Goal: Task Accomplishment & Management: Complete application form

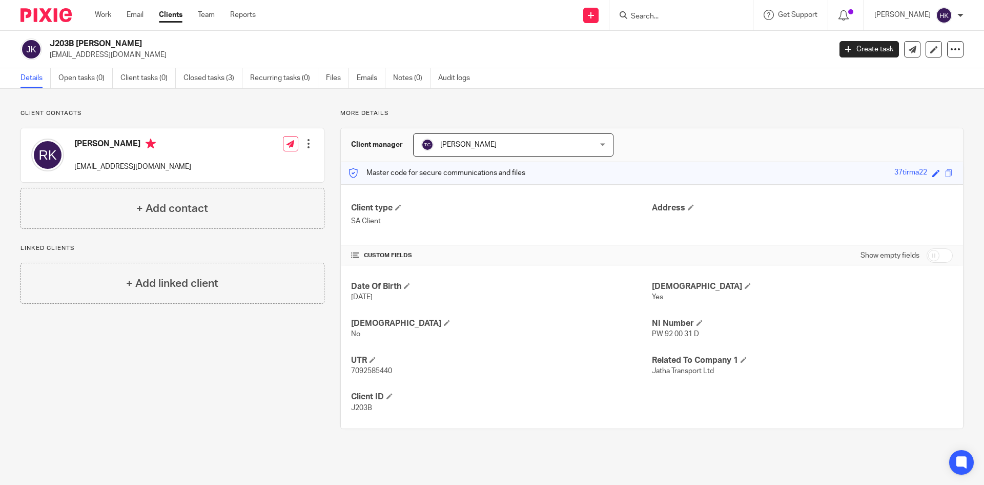
click at [659, 19] on input "Search" at bounding box center [676, 16] width 92 height 9
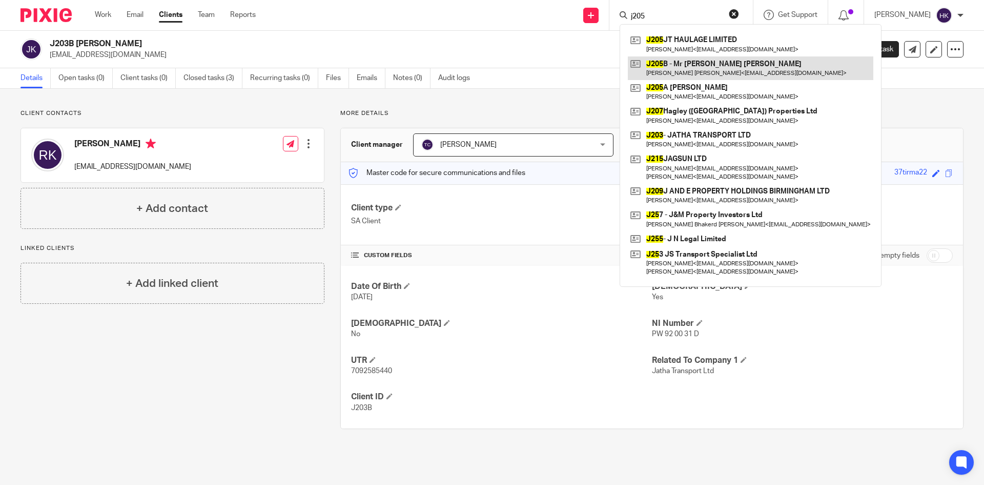
type input "j205"
click at [704, 67] on link at bounding box center [751, 68] width 246 height 24
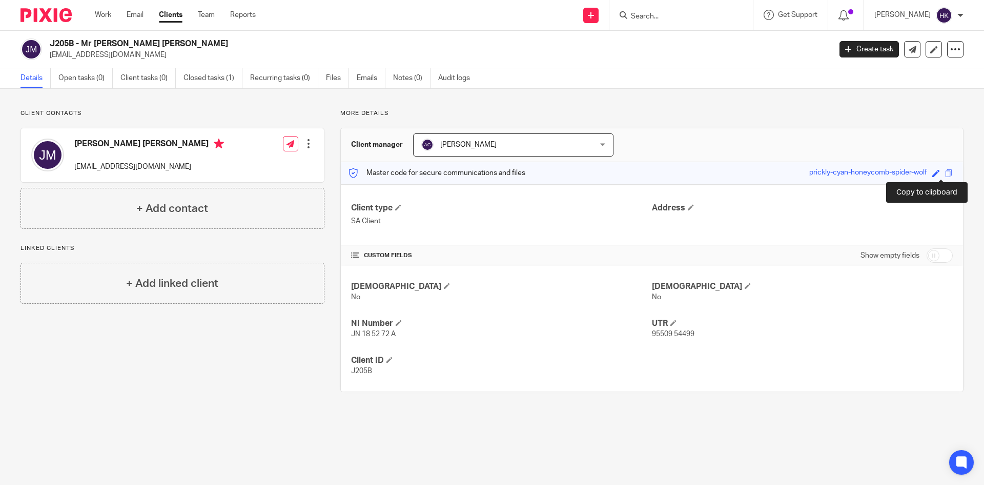
click at [945, 171] on span at bounding box center [949, 173] width 8 height 8
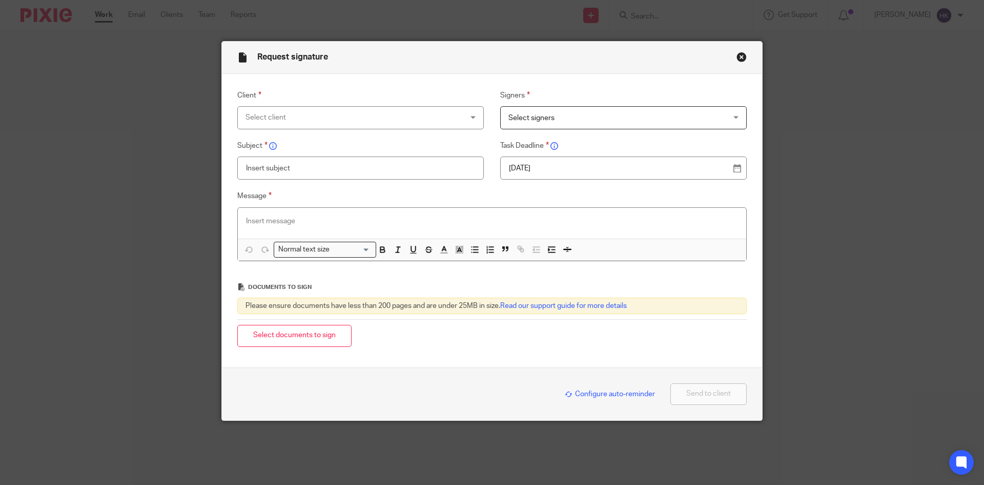
drag, startPoint x: 269, startPoint y: 120, endPoint x: 268, endPoint y: 126, distance: 6.3
click at [269, 120] on div "Select client" at bounding box center [341, 118] width 191 height 22
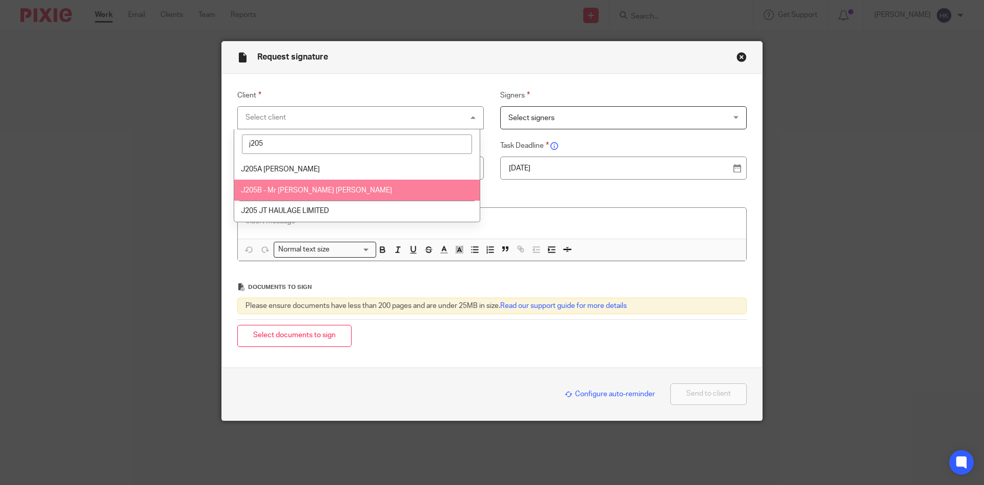
type input "j205"
click at [299, 195] on li "J205B - Mr [PERSON_NAME] [PERSON_NAME]" at bounding box center [357, 189] width 246 height 21
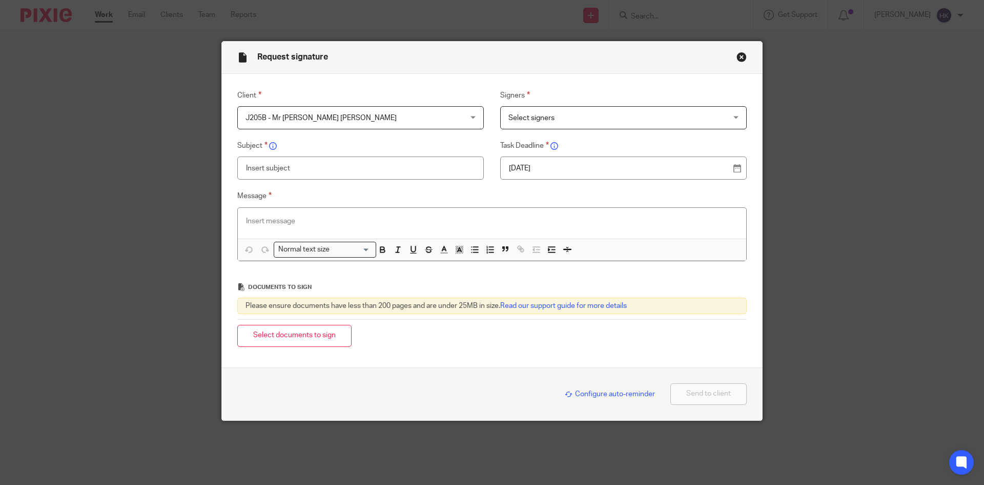
click at [534, 114] on span "Select signers" at bounding box center [532, 117] width 46 height 7
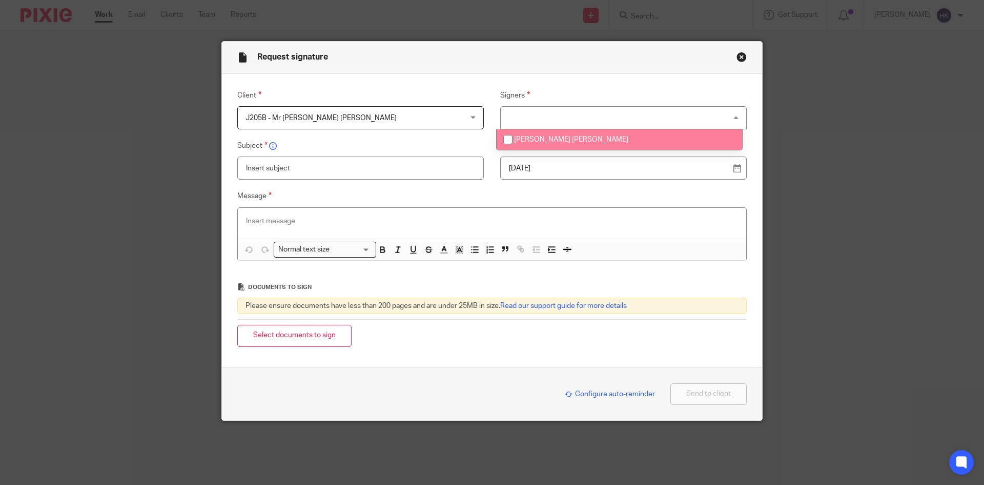
click at [538, 130] on li "[PERSON_NAME] [PERSON_NAME]" at bounding box center [620, 139] width 246 height 21
checkbox input "true"
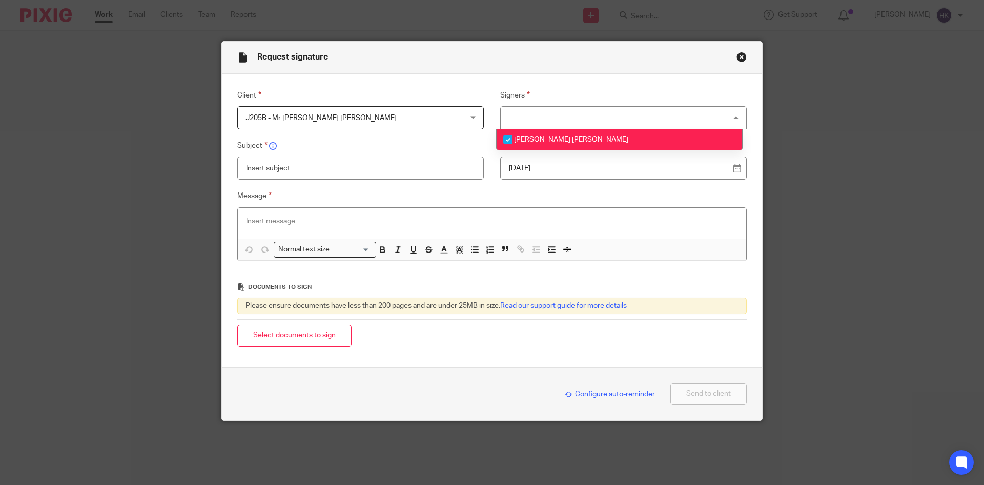
click at [355, 176] on input "text" at bounding box center [360, 167] width 247 height 23
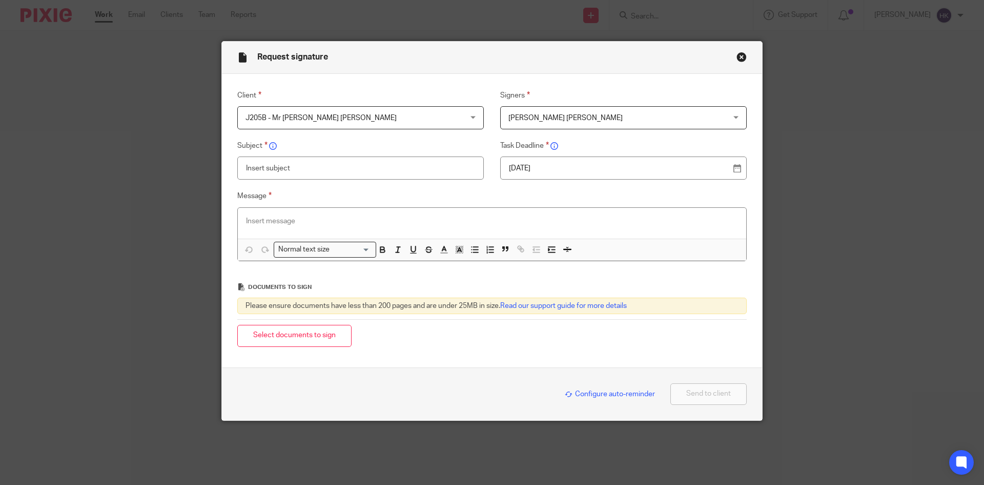
click at [545, 167] on p "22 Aug 2025" at bounding box center [619, 168] width 221 height 10
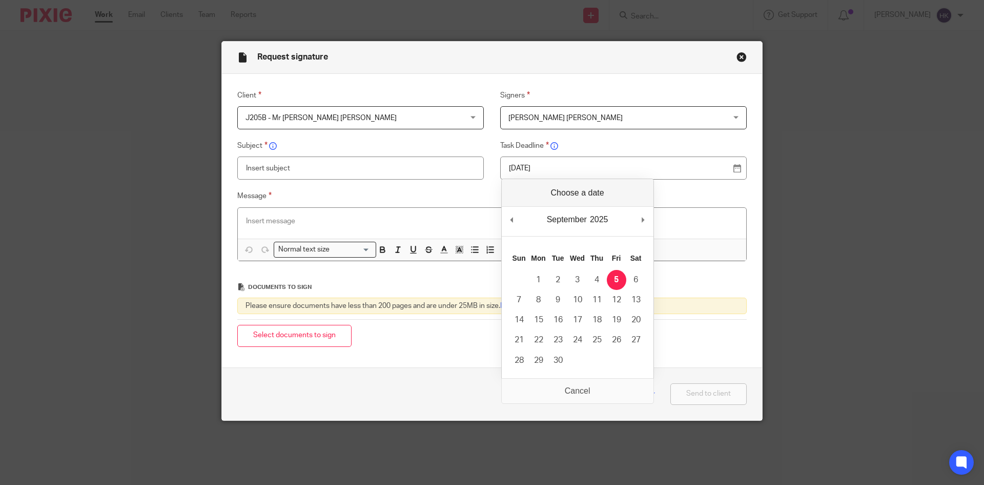
drag, startPoint x: 619, startPoint y: 278, endPoint x: 580, endPoint y: 252, distance: 47.2
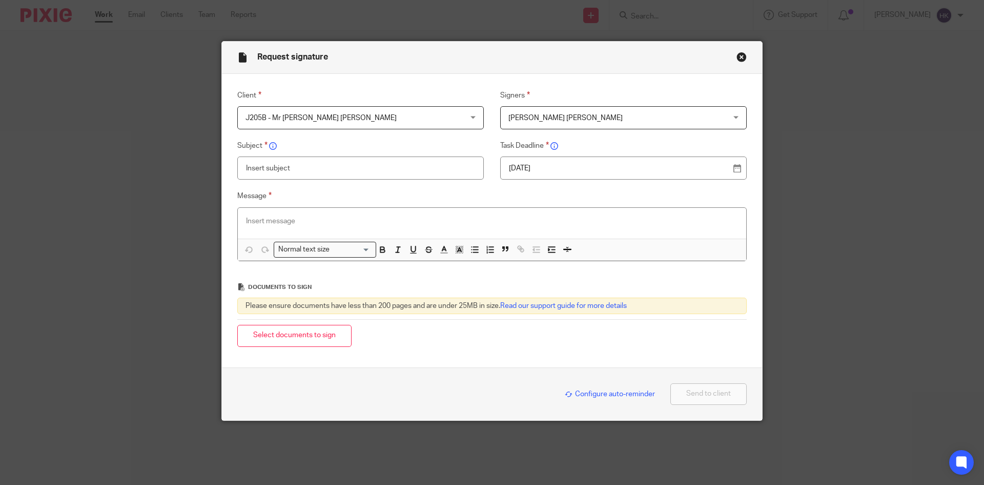
click at [311, 167] on input "text" at bounding box center [360, 167] width 247 height 23
click at [391, 168] on input "J205B - Personal Tax Return Pac" at bounding box center [360, 167] width 247 height 23
type input "J205B - Personal Tax Return Pack"
paste div
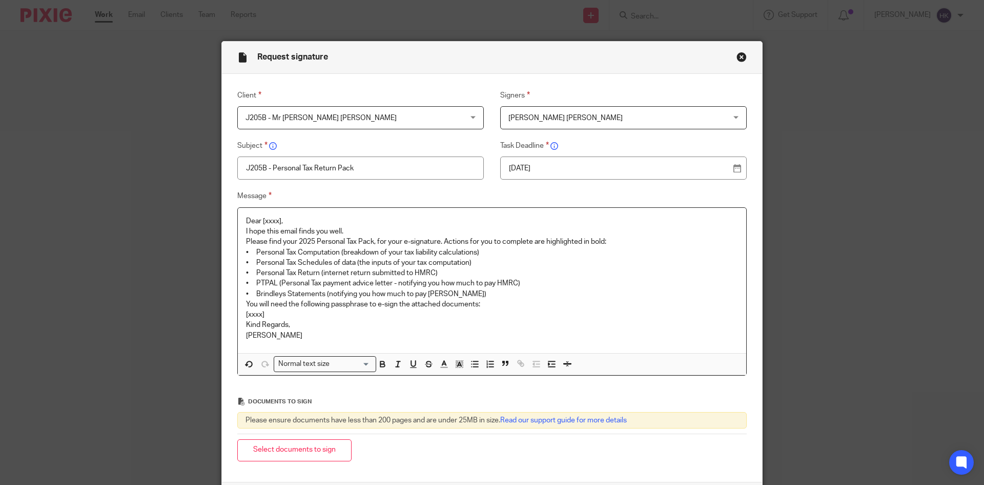
click at [291, 216] on p "Dear [xxxx]," at bounding box center [492, 221] width 492 height 10
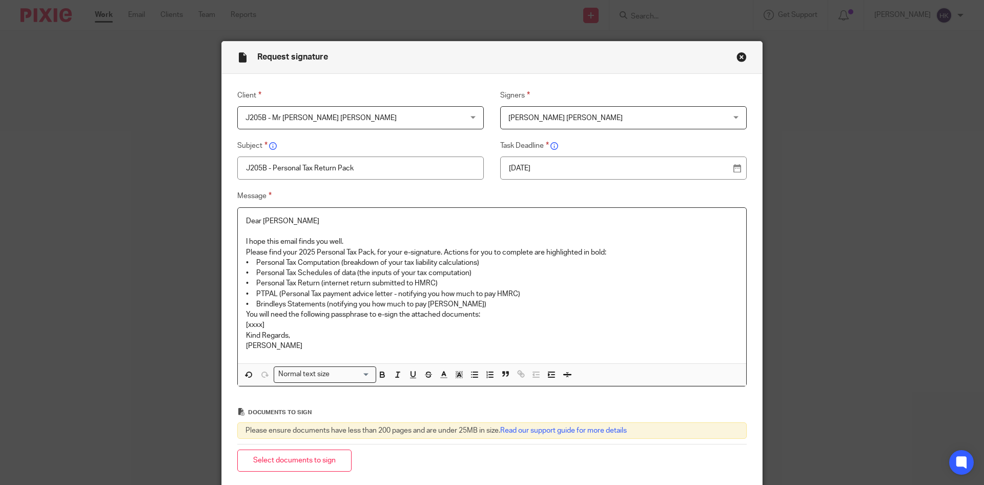
click at [349, 236] on p "I hope this email finds you well." at bounding box center [492, 241] width 492 height 10
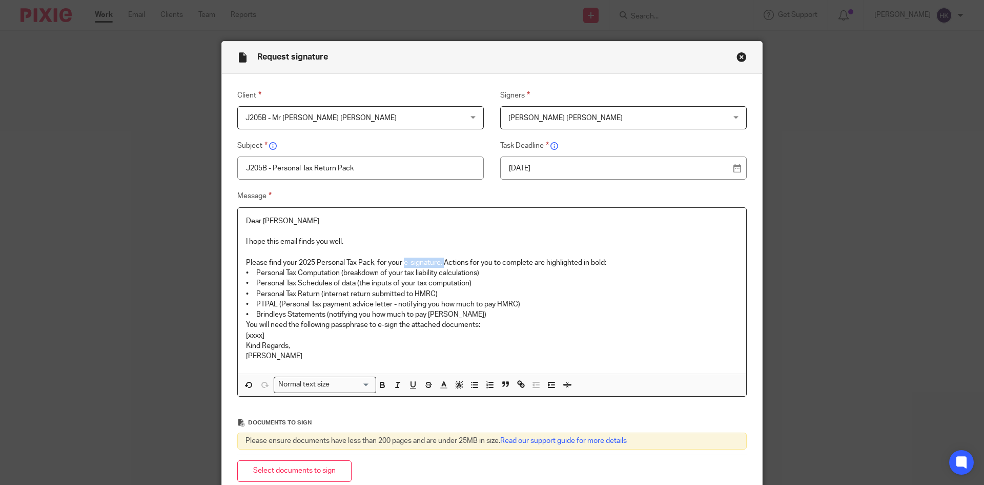
drag, startPoint x: 402, startPoint y: 258, endPoint x: 441, endPoint y: 259, distance: 39.0
click at [441, 259] on p "Please find your 2025 Personal Tax Pack, for your e-signature. Actions for you …" at bounding box center [492, 262] width 492 height 10
click at [621, 262] on p "Please find your 2025 Personal Tax Pack, for your e-signature. Actions for you …" at bounding box center [492, 262] width 492 height 10
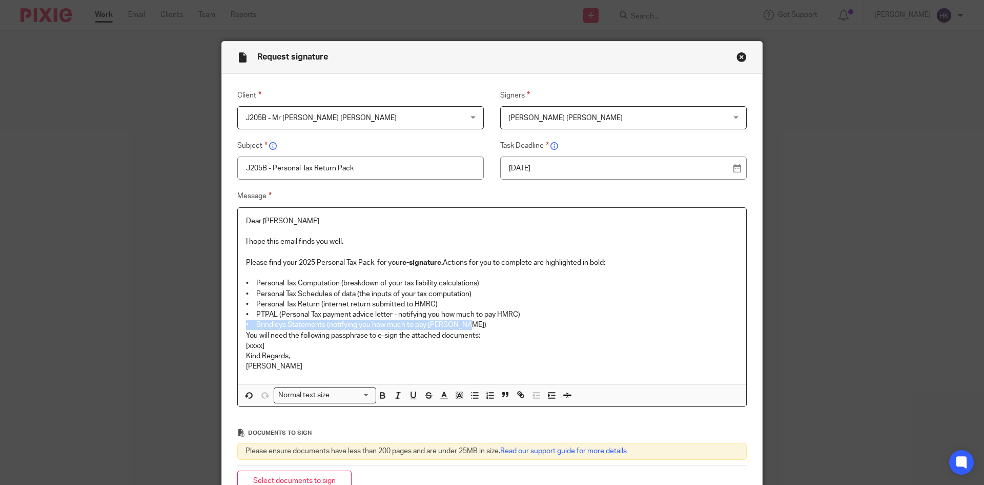
drag, startPoint x: 237, startPoint y: 322, endPoint x: 497, endPoint y: 326, distance: 260.0
click at [497, 326] on div "Dear Jatinder I hope this email finds you well. Please find your 2025 Personal …" at bounding box center [492, 296] width 509 height 176
drag, startPoint x: 396, startPoint y: 315, endPoint x: 524, endPoint y: 322, distance: 127.9
click at [524, 322] on div "Dear Jatinder I hope this email finds you well. Please find your 2025 Personal …" at bounding box center [492, 296] width 509 height 176
drag, startPoint x: 376, startPoint y: 333, endPoint x: 396, endPoint y: 336, distance: 20.2
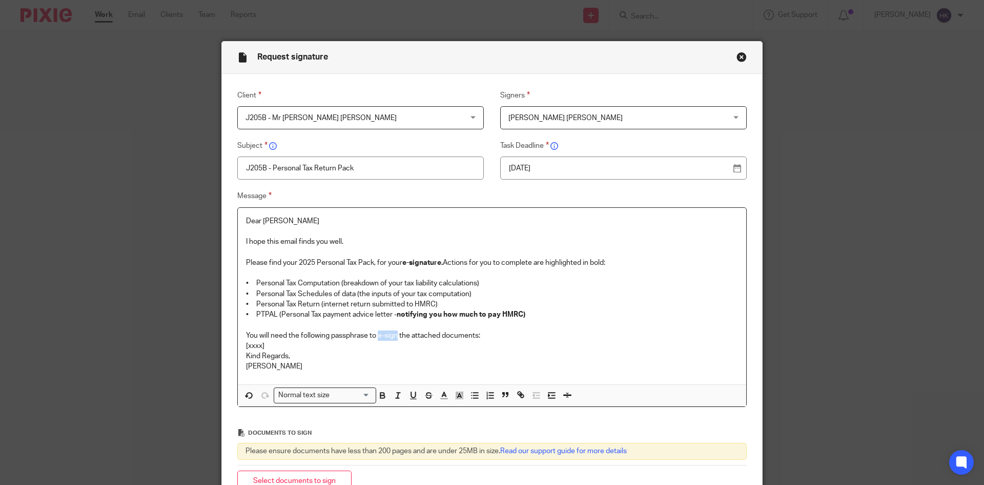
click at [396, 336] on p "You will need the following passphrase to e-sign the attached documents:" at bounding box center [492, 335] width 492 height 10
click at [489, 335] on p "You will need the following passphrase to e-sign the attached documents:" at bounding box center [492, 335] width 492 height 10
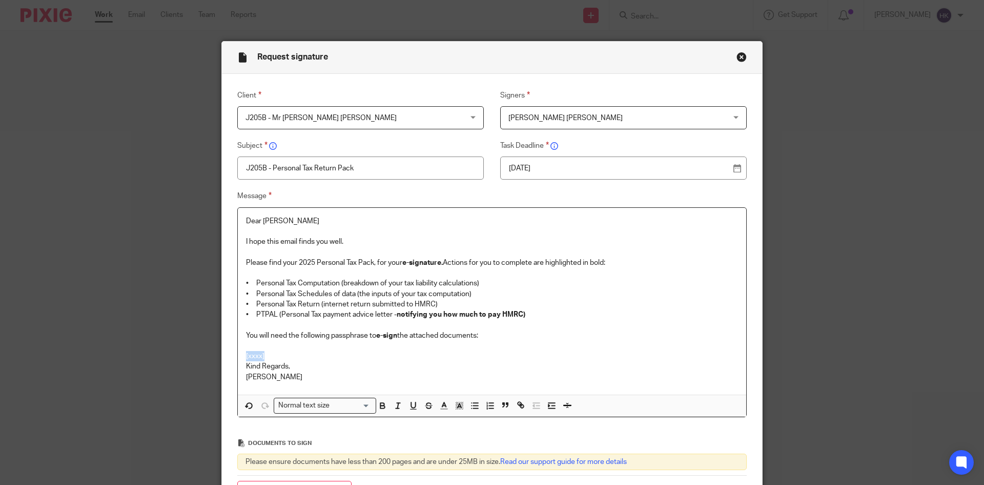
drag, startPoint x: 267, startPoint y: 353, endPoint x: 226, endPoint y: 355, distance: 41.6
click at [226, 355] on div "Message Dear Jatinder I hope this email finds you well. Please find your 2025 P…" at bounding box center [484, 303] width 526 height 227
drag, startPoint x: 376, startPoint y: 356, endPoint x: 234, endPoint y: 358, distance: 142.6
click at [238, 358] on div "Dear Jatinder I hope this email finds you well. Please find your 2025 Personal …" at bounding box center [492, 301] width 509 height 187
click at [318, 404] on div "Normal text size" at bounding box center [322, 404] width 97 height 13
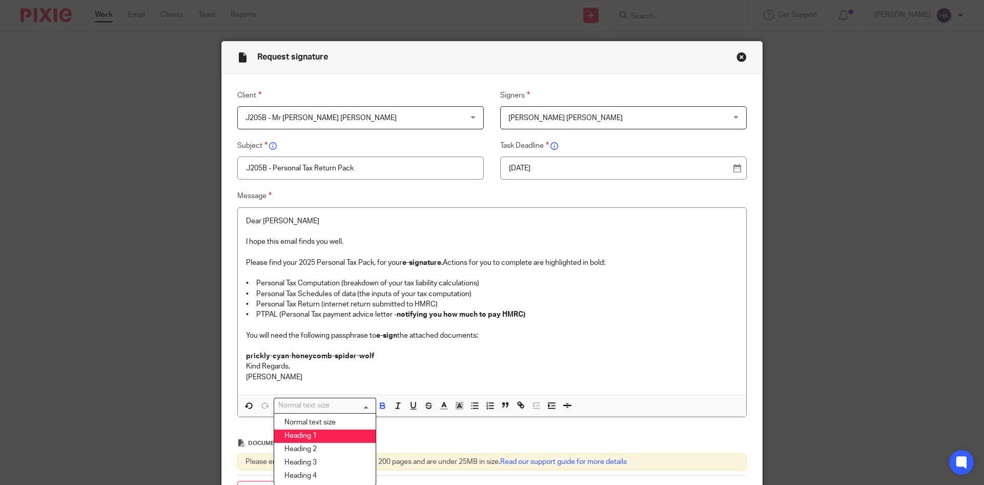
click at [324, 439] on li "Heading 1" at bounding box center [325, 435] width 102 height 13
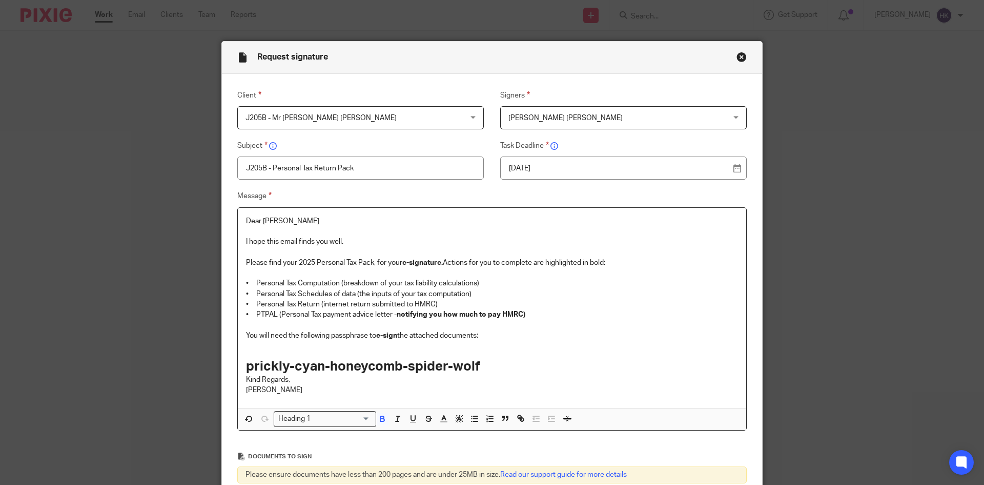
click at [325, 419] on input "Search for option" at bounding box center [342, 418] width 56 height 11
click at [321, 456] on li "Heading 2" at bounding box center [325, 462] width 102 height 13
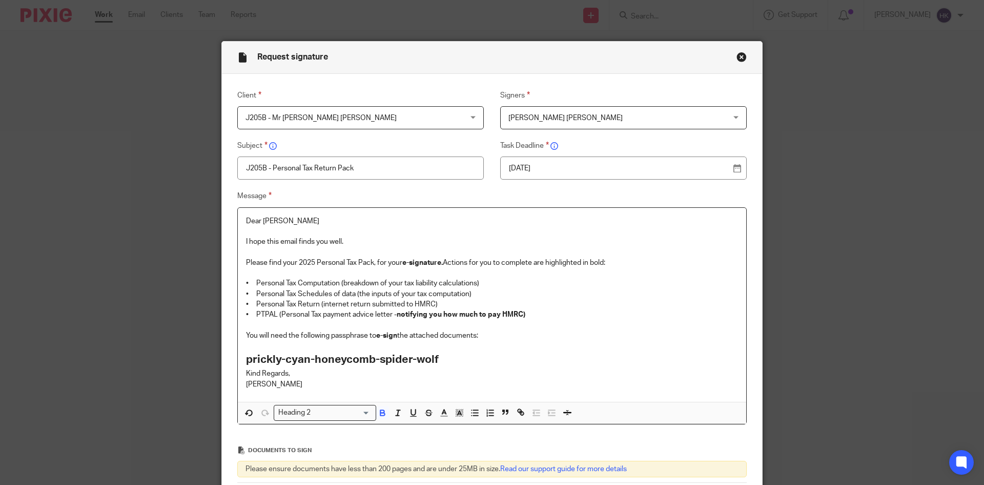
click at [460, 358] on h2 "prickly-cyan-honeycomb-spider-wolf" at bounding box center [492, 359] width 492 height 17
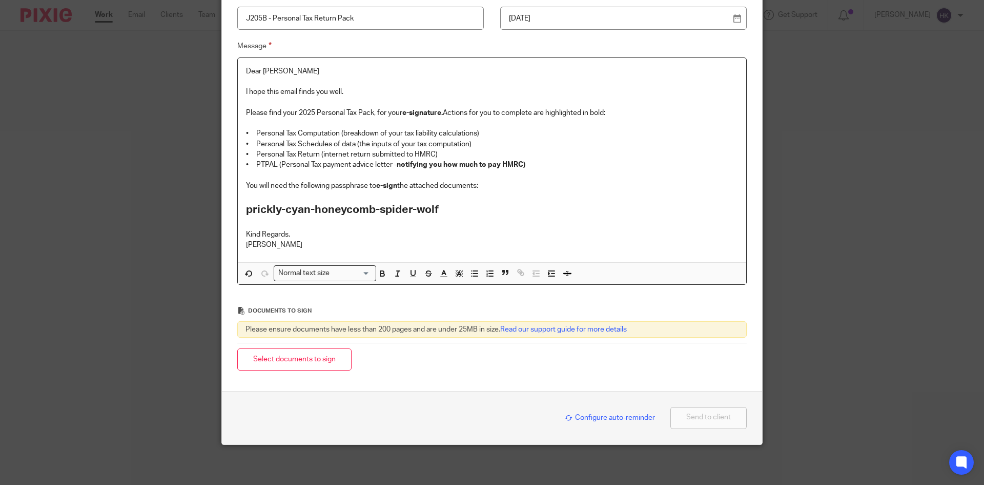
scroll to position [151, 0]
drag, startPoint x: 261, startPoint y: 356, endPoint x: 389, endPoint y: 368, distance: 128.7
click at [261, 356] on button "Select documents to sign" at bounding box center [294, 358] width 114 height 22
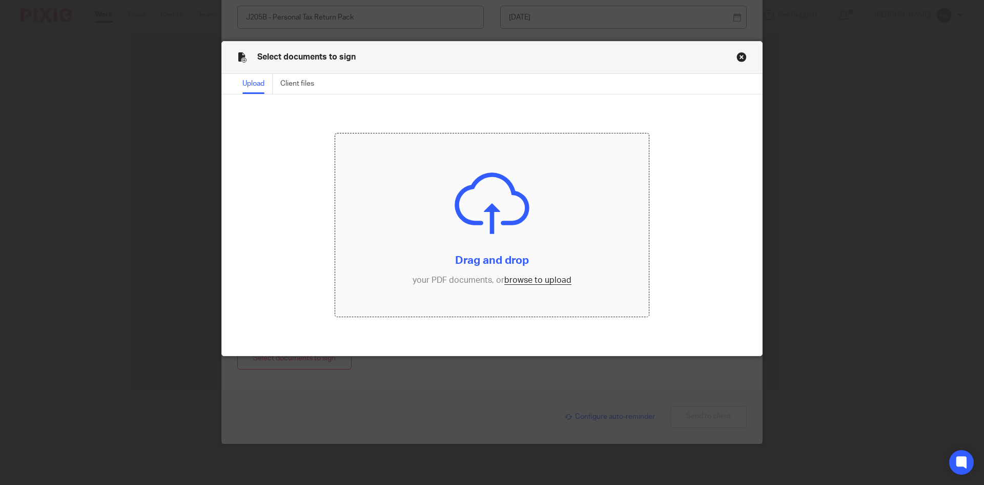
click at [534, 278] on input "file" at bounding box center [492, 225] width 314 height 184
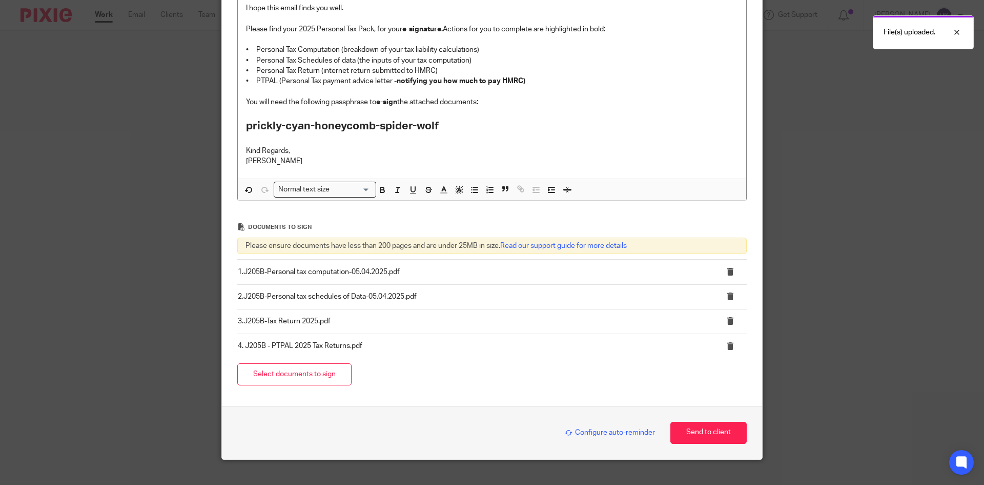
scroll to position [249, 0]
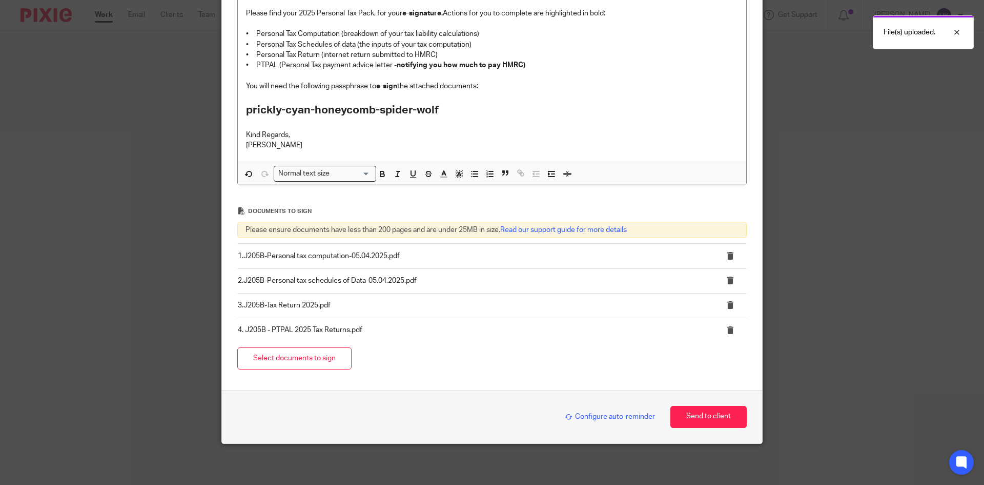
click at [591, 418] on span "Configure auto-reminder" at bounding box center [610, 416] width 90 height 7
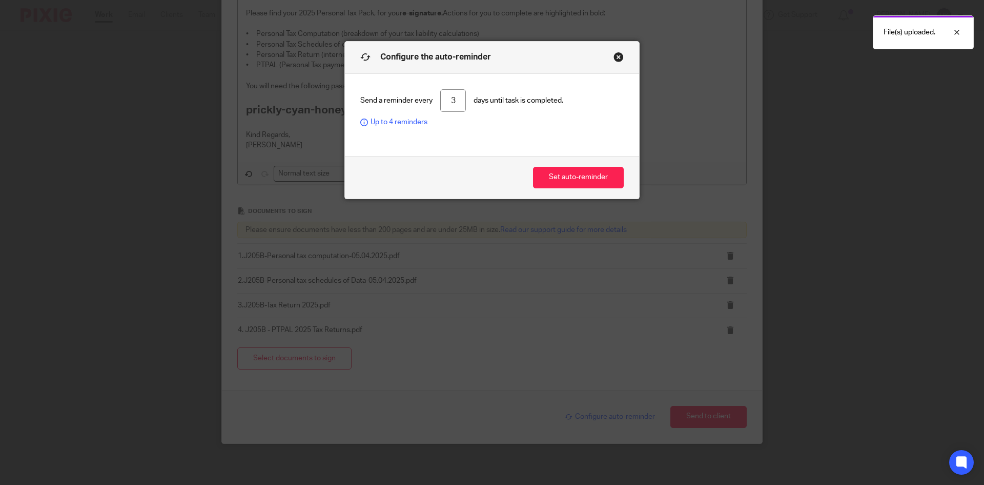
click at [545, 166] on div "Set auto-reminder" at bounding box center [492, 177] width 294 height 43
click at [552, 179] on button "Set auto-reminder" at bounding box center [578, 178] width 91 height 22
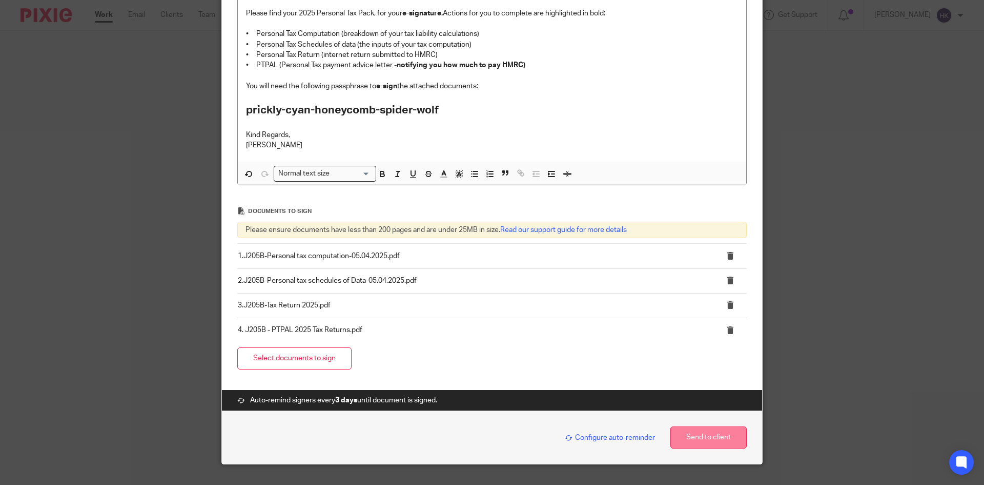
drag, startPoint x: 699, startPoint y: 437, endPoint x: 685, endPoint y: 430, distance: 16.1
click at [699, 437] on button "Send to client" at bounding box center [709, 437] width 76 height 22
